Goal: Find specific page/section: Find specific page/section

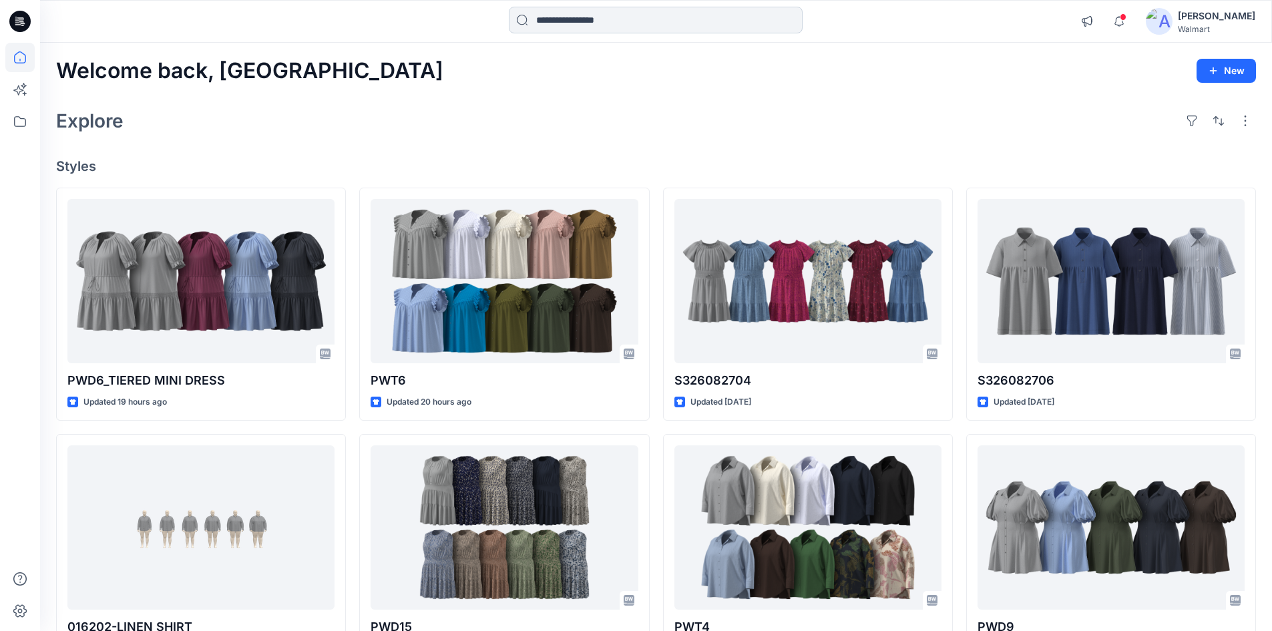
click at [577, 20] on input at bounding box center [656, 20] width 294 height 27
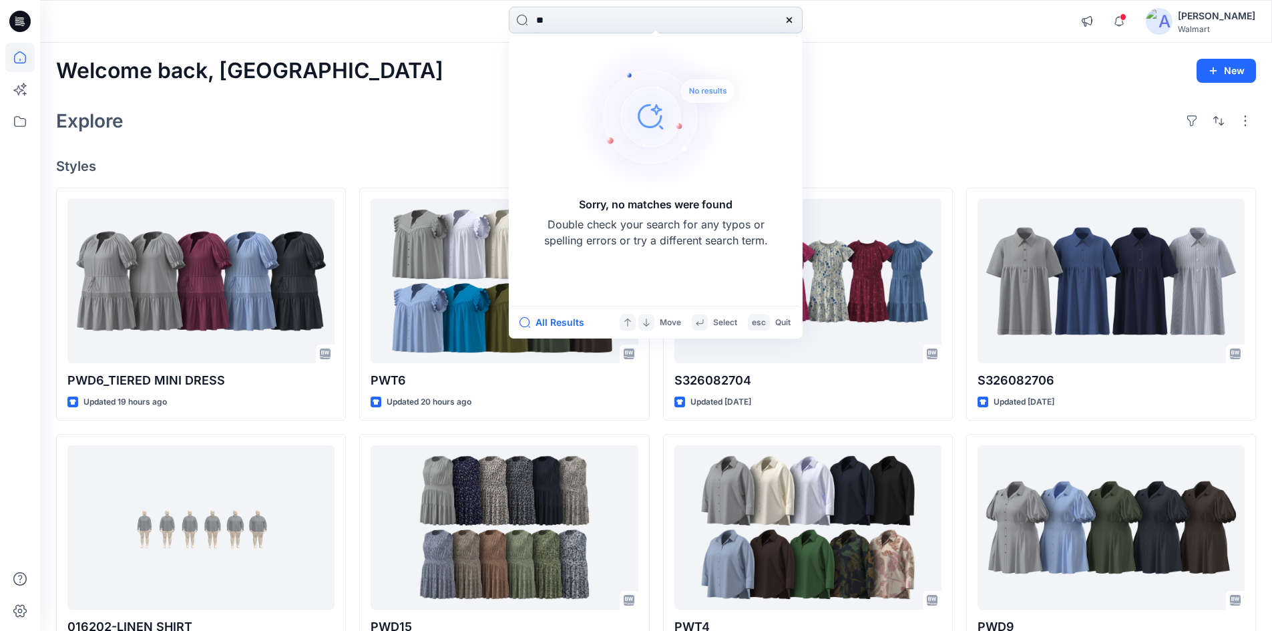
type input "*"
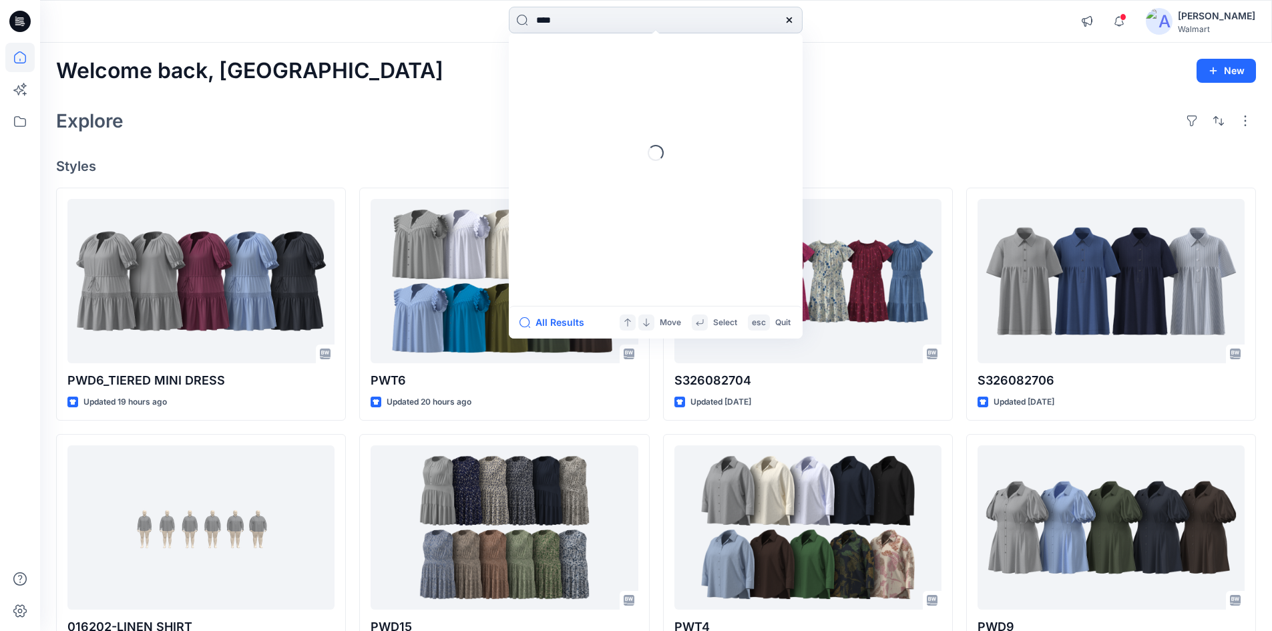
type input "****"
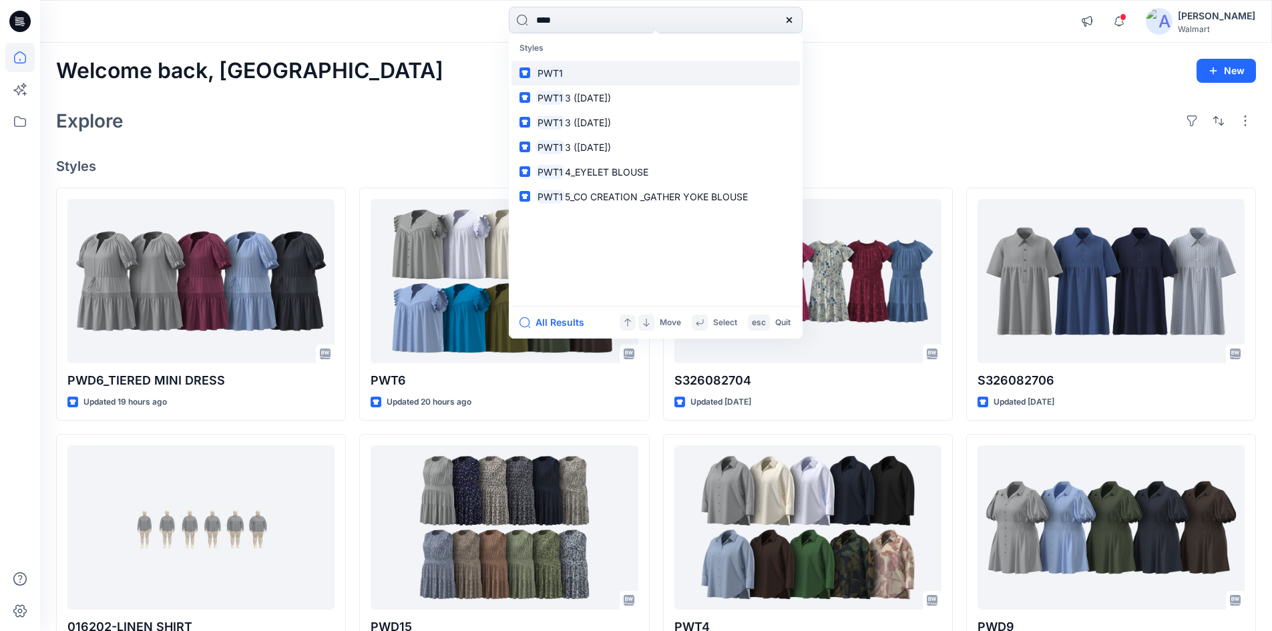
click at [584, 73] on link "PWT1" at bounding box center [655, 73] width 288 height 25
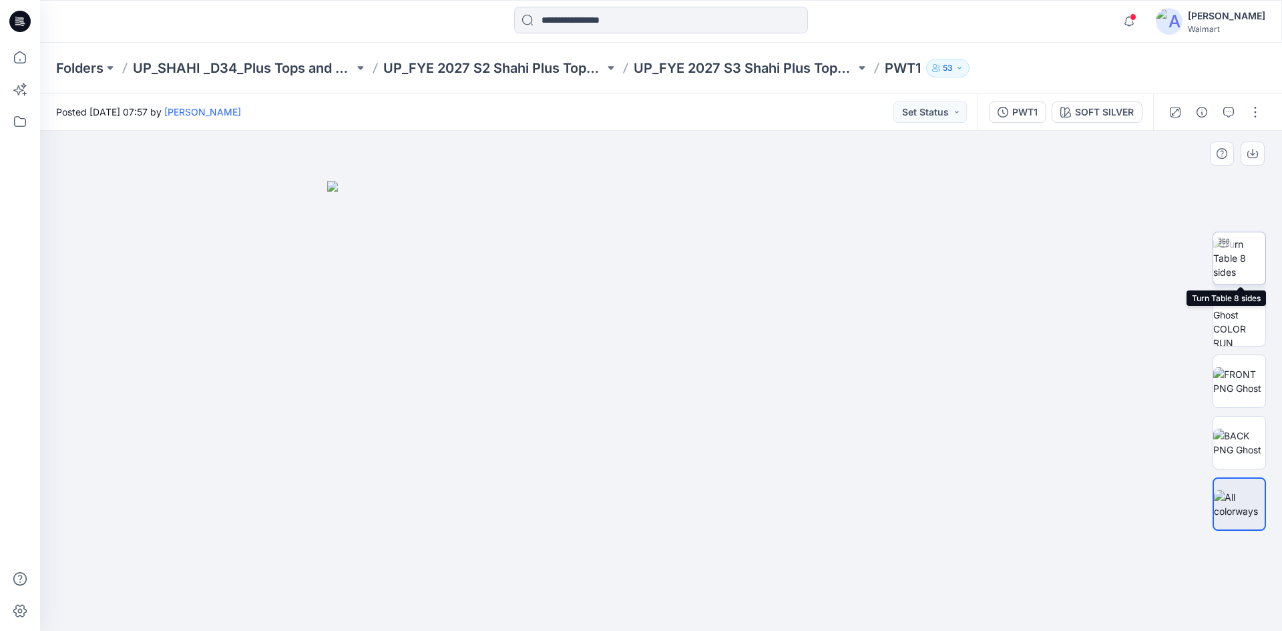
click at [1241, 260] on img at bounding box center [1239, 258] width 52 height 42
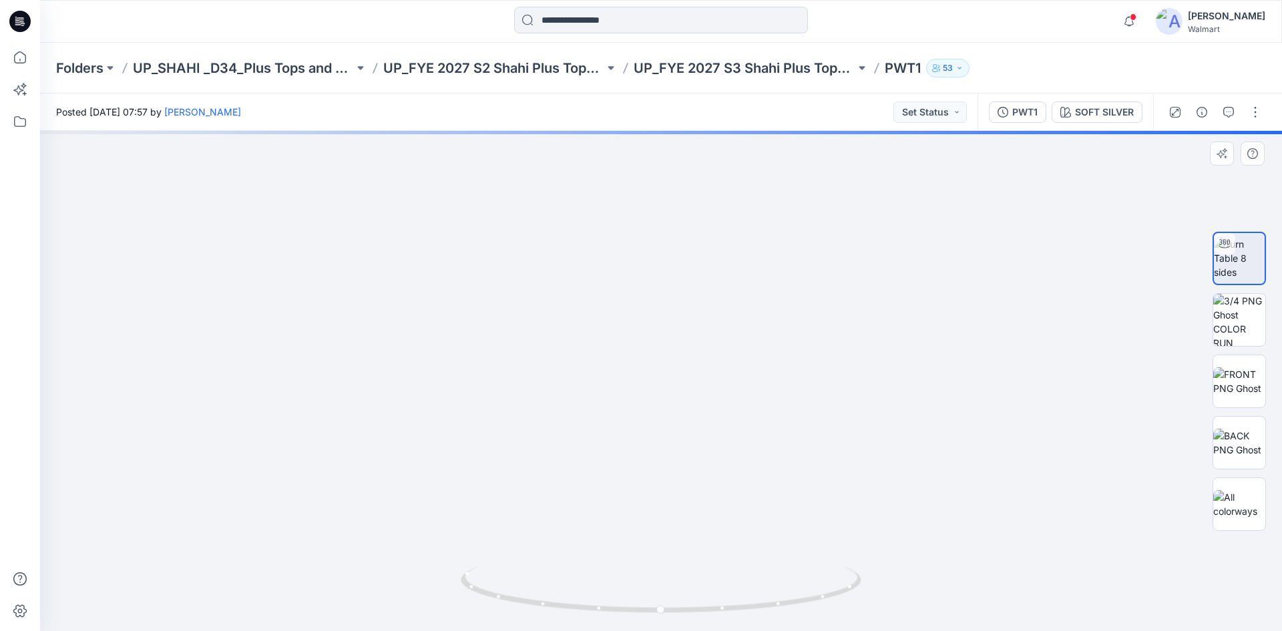
drag, startPoint x: 744, startPoint y: 610, endPoint x: 582, endPoint y: 610, distance: 162.2
click at [582, 610] on icon at bounding box center [663, 591] width 404 height 50
drag, startPoint x: 24, startPoint y: 23, endPoint x: 34, endPoint y: 34, distance: 14.6
click at [21, 23] on icon at bounding box center [22, 23] width 5 height 1
